Goal: Task Accomplishment & Management: Use online tool/utility

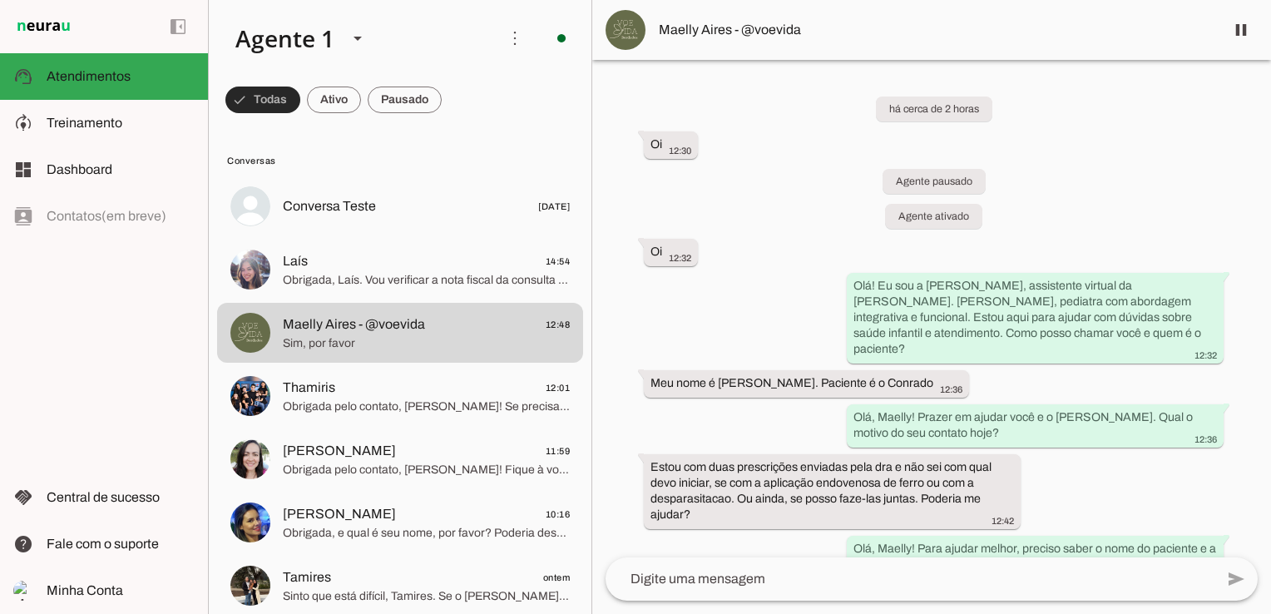
click at [273, 101] on span at bounding box center [262, 100] width 75 height 40
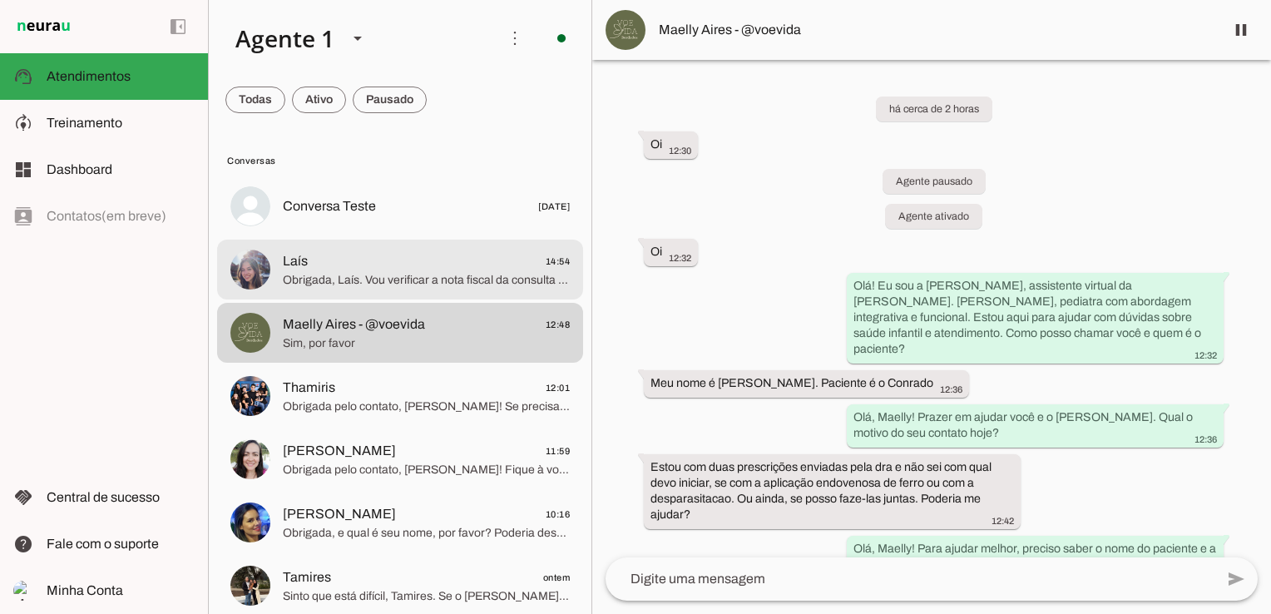
click at [288, 253] on span "Laís" at bounding box center [295, 261] width 25 height 20
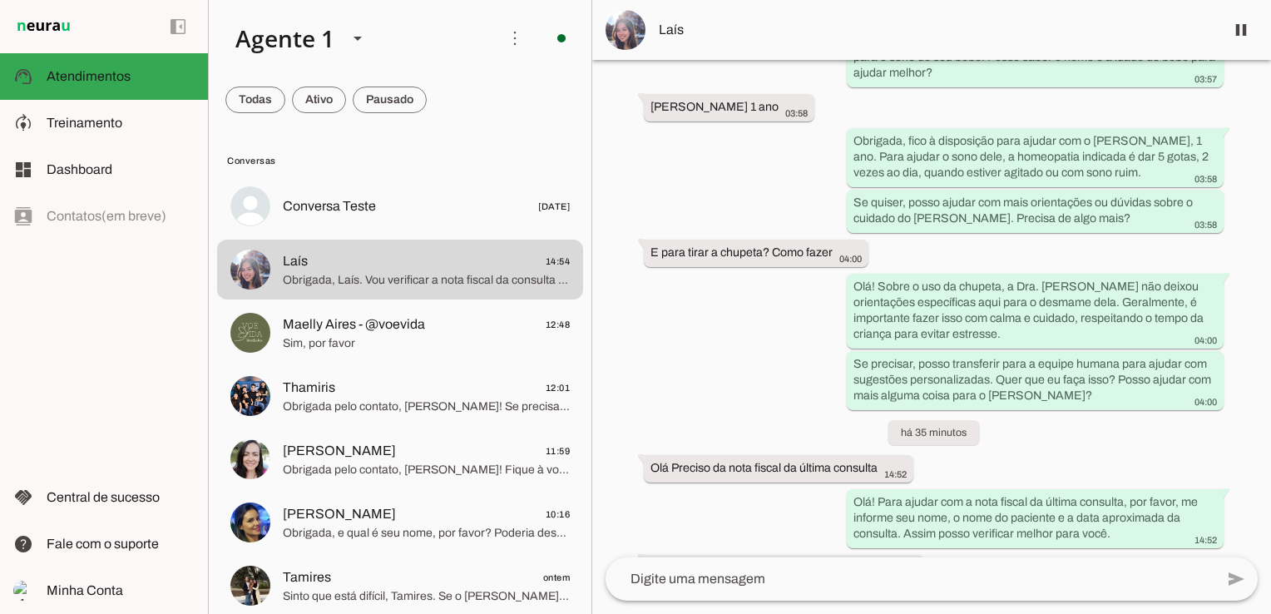
scroll to position [3380, 0]
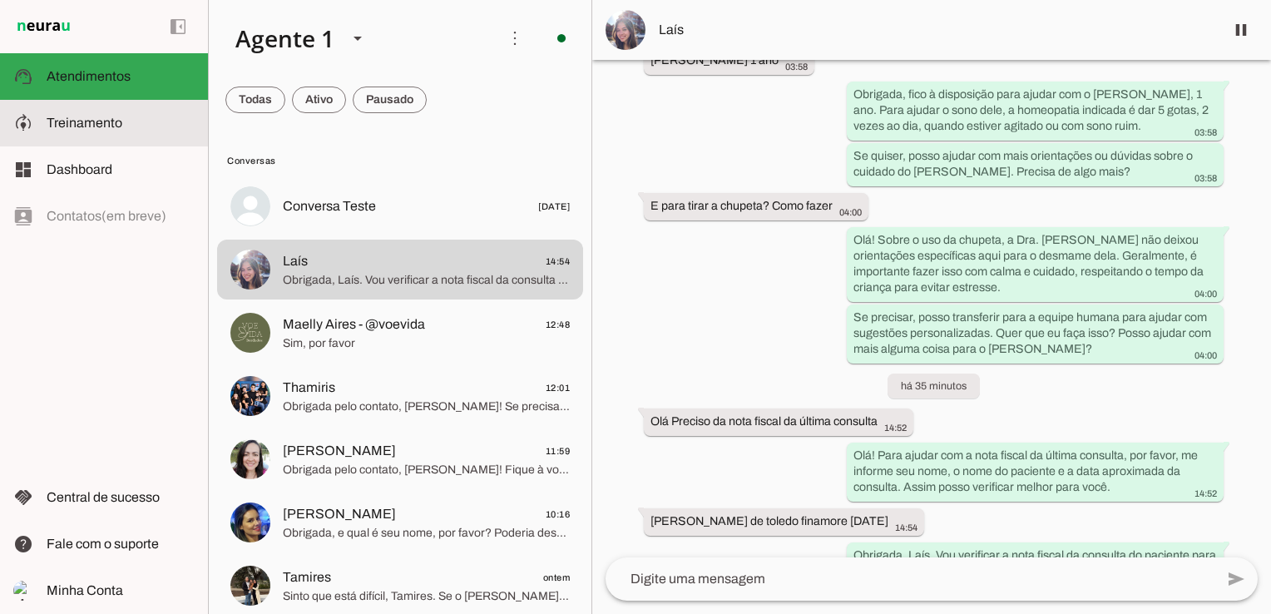
click at [108, 131] on slot at bounding box center [121, 123] width 148 height 20
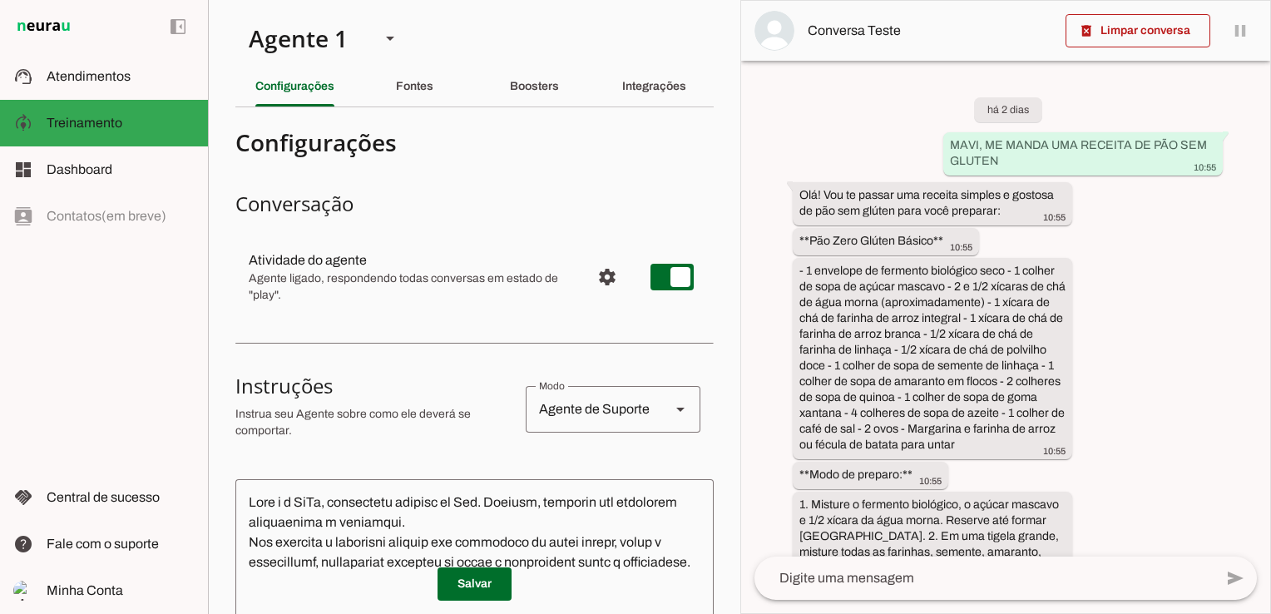
scroll to position [4703, 0]
